Goal: Transaction & Acquisition: Obtain resource

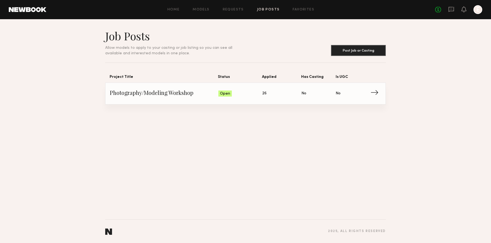
click at [229, 93] on div "Open" at bounding box center [224, 93] width 13 height 6
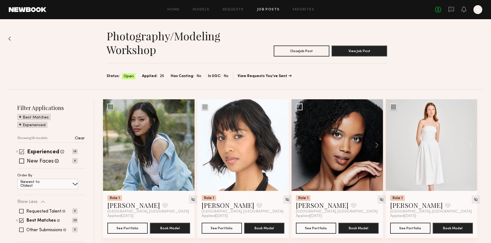
click at [25, 152] on div "Experienced Talent we've deemed to have ample paid, professional modeling exper…" at bounding box center [47, 151] width 60 height 4
click at [22, 152] on span at bounding box center [21, 151] width 5 height 5
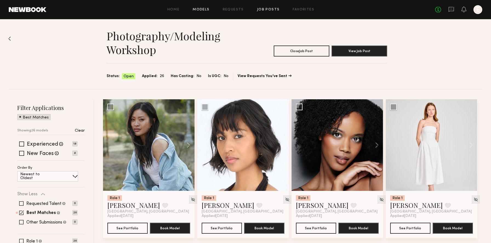
click at [206, 10] on link "Models" at bounding box center [200, 10] width 17 height 4
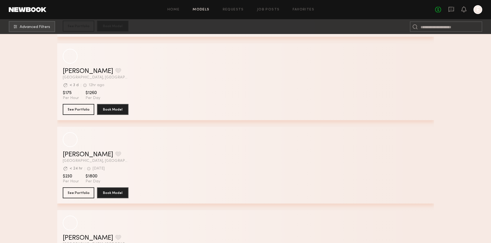
scroll to position [1482, 0]
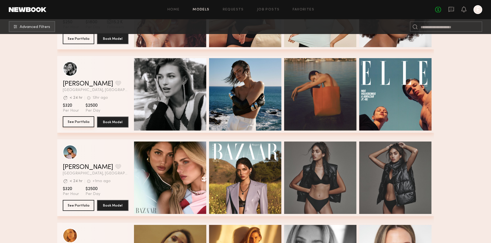
click at [85, 121] on button "See Portfolio" at bounding box center [78, 121] width 31 height 11
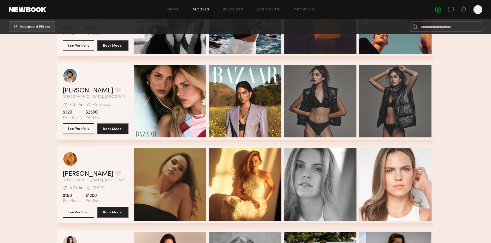
click at [88, 129] on button "See Portfolio" at bounding box center [78, 128] width 31 height 11
click at [63, 123] on button "See Portfolio" at bounding box center [78, 128] width 31 height 11
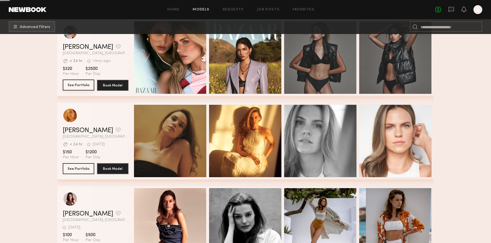
scroll to position [1659, 0]
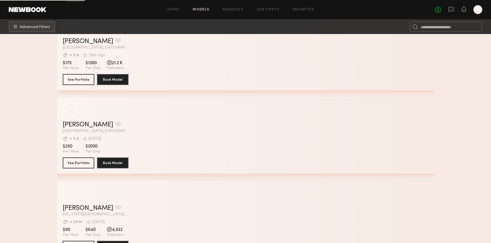
scroll to position [3467, 0]
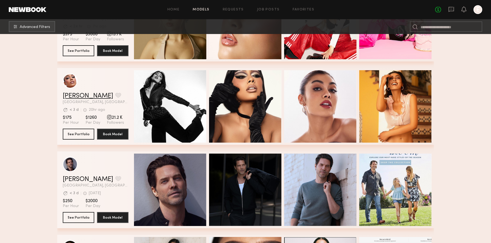
click at [85, 96] on link "Ghazal G." at bounding box center [88, 96] width 50 height 7
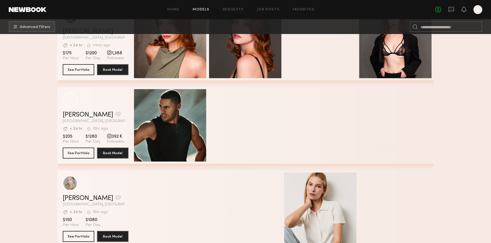
scroll to position [7596, 0]
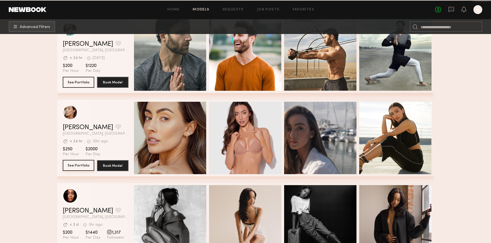
click at [84, 167] on button "See Portfolio" at bounding box center [78, 165] width 31 height 11
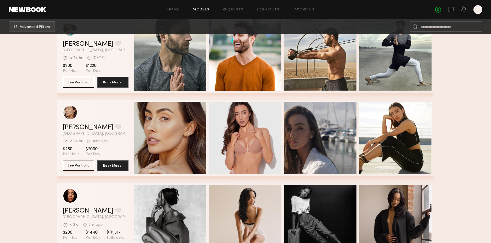
click at [63, 160] on button "See Portfolio" at bounding box center [78, 165] width 31 height 11
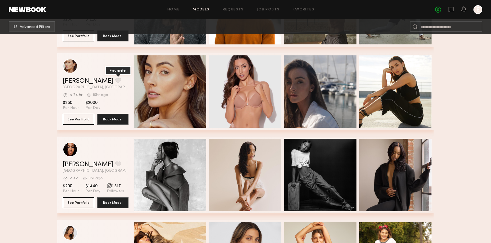
scroll to position [7633, 0]
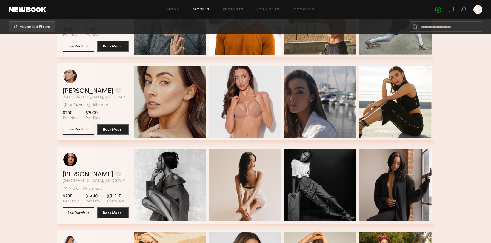
click at [86, 131] on button "See Portfolio" at bounding box center [78, 128] width 31 height 11
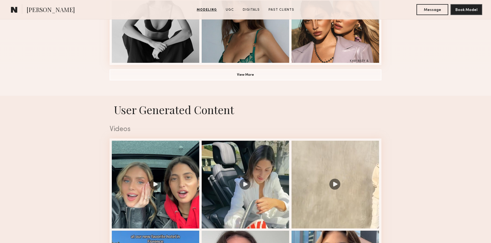
scroll to position [474, 0]
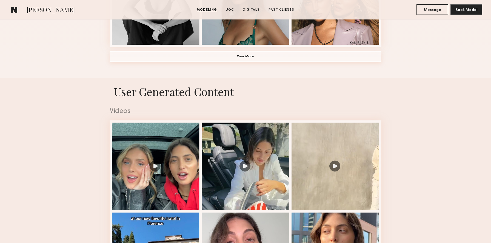
click at [249, 54] on button "View More" at bounding box center [245, 56] width 272 height 11
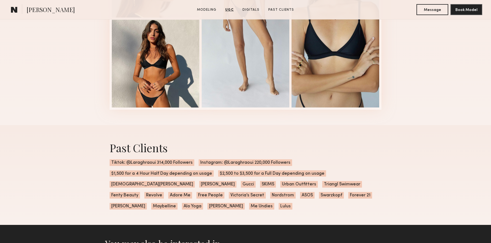
scroll to position [1751, 0]
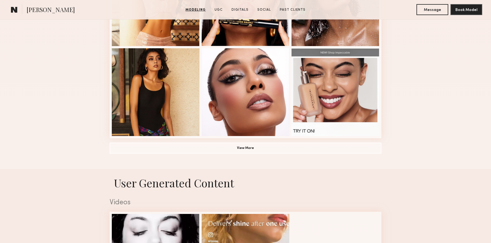
scroll to position [417, 0]
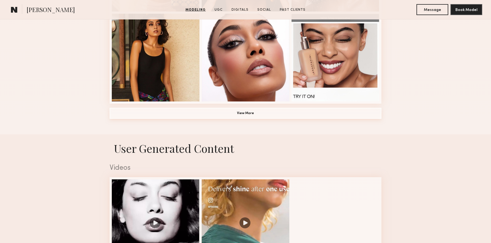
click at [260, 114] on button "View More" at bounding box center [245, 113] width 272 height 11
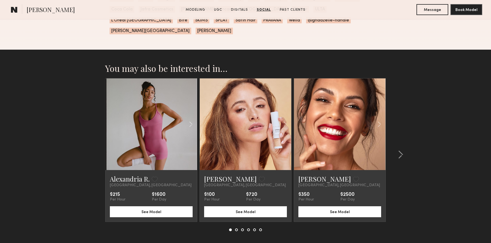
scroll to position [1784, 0]
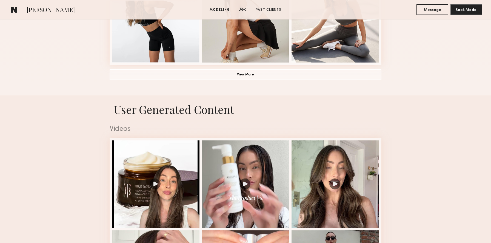
scroll to position [474, 0]
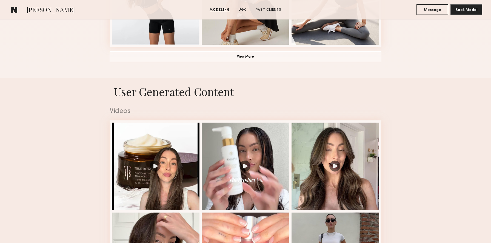
click at [242, 59] on button "View More" at bounding box center [245, 56] width 272 height 11
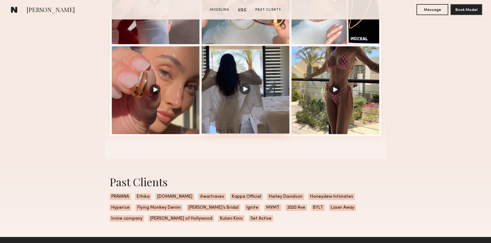
scroll to position [1164, 0]
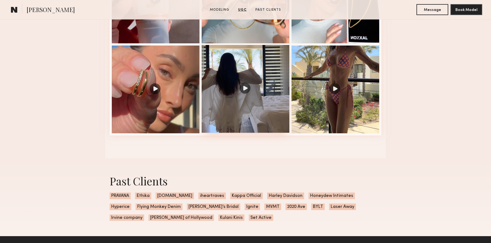
click at [246, 93] on div at bounding box center [245, 89] width 88 height 88
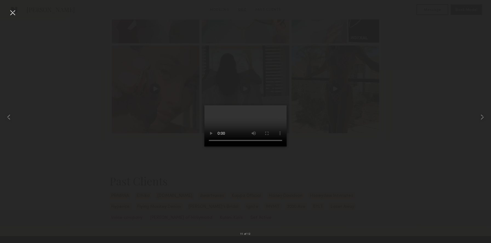
click at [13, 11] on div at bounding box center [12, 12] width 9 height 9
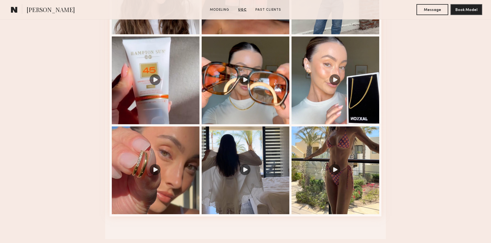
scroll to position [1065, 0]
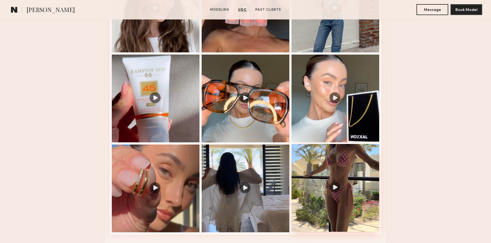
click at [350, 171] on div at bounding box center [335, 188] width 88 height 88
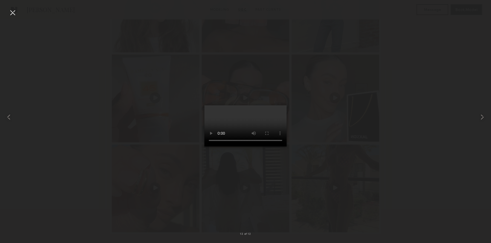
click at [408, 139] on div at bounding box center [245, 117] width 491 height 216
click at [10, 15] on div at bounding box center [12, 12] width 9 height 9
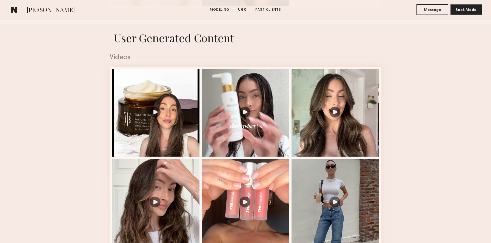
scroll to position [871, 0]
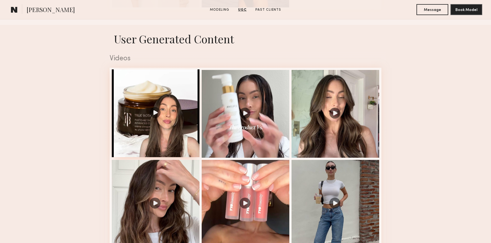
click at [157, 75] on div at bounding box center [156, 113] width 88 height 88
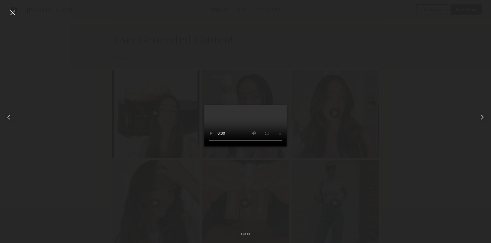
click at [484, 117] on common-icon at bounding box center [481, 117] width 9 height 9
click at [484, 118] on common-icon at bounding box center [481, 117] width 9 height 9
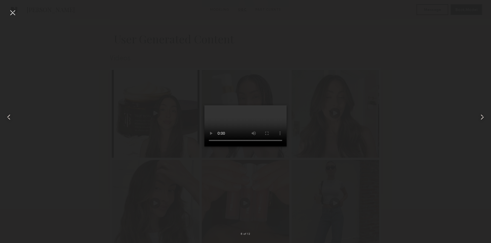
click at [484, 118] on common-icon at bounding box center [481, 117] width 9 height 9
click at [480, 118] on common-icon at bounding box center [481, 117] width 9 height 9
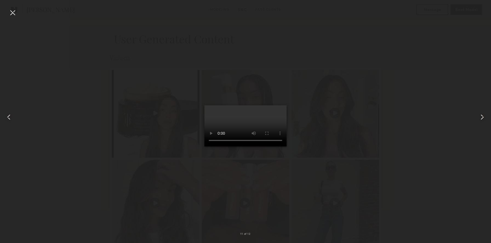
click at [426, 87] on div at bounding box center [245, 117] width 491 height 216
click at [480, 11] on div at bounding box center [481, 117] width 20 height 216
click at [13, 9] on div at bounding box center [12, 12] width 9 height 9
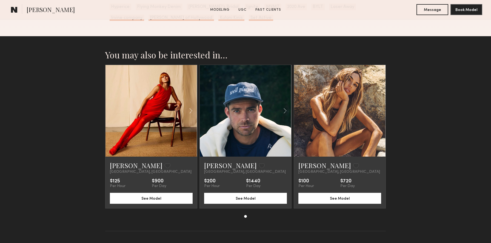
scroll to position [1364, 0]
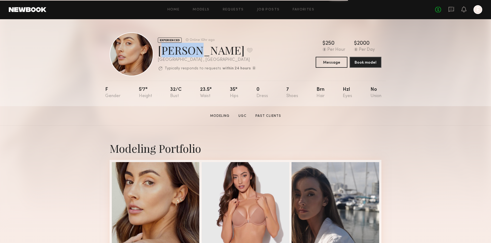
drag, startPoint x: 159, startPoint y: 49, endPoint x: 196, endPoint y: 51, distance: 36.8
click at [196, 51] on div "[PERSON_NAME] Favorite" at bounding box center [207, 50] width 98 height 15
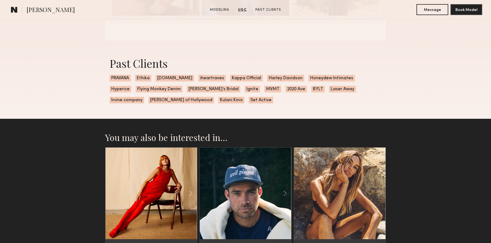
scroll to position [948, 0]
